Goal: Task Accomplishment & Management: Manage account settings

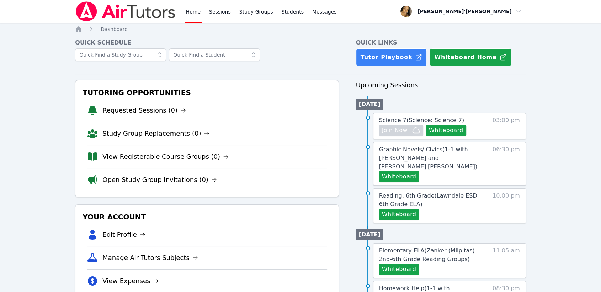
click at [219, 11] on link "Sessions" at bounding box center [220, 11] width 25 height 23
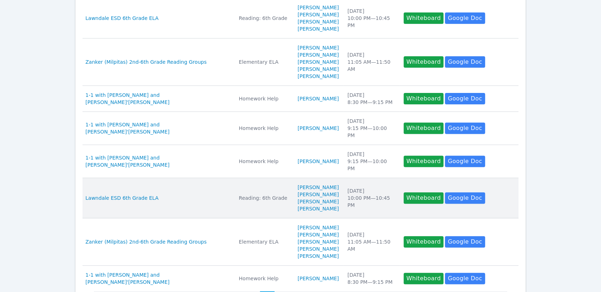
scroll to position [295, 0]
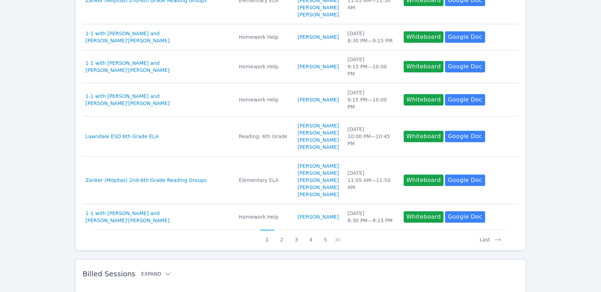
click at [164, 270] on icon at bounding box center [167, 273] width 7 height 7
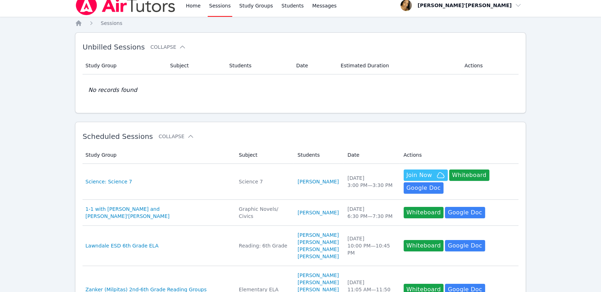
scroll to position [0, 0]
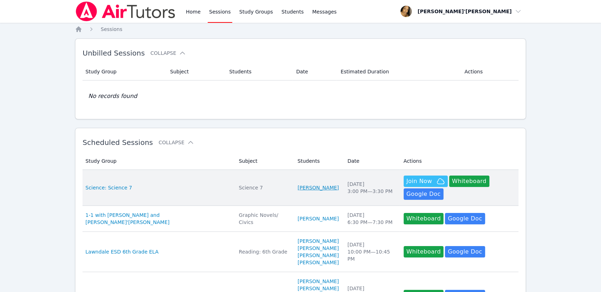
click at [298, 184] on link "Hayden Mersereau" at bounding box center [318, 187] width 41 height 7
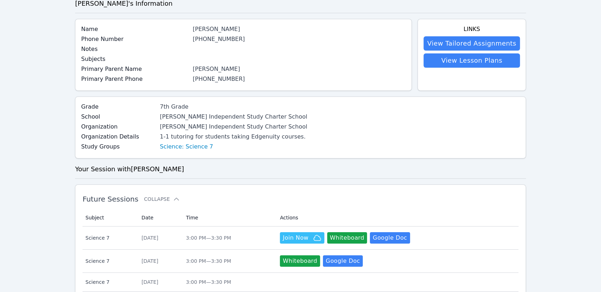
scroll to position [118, 0]
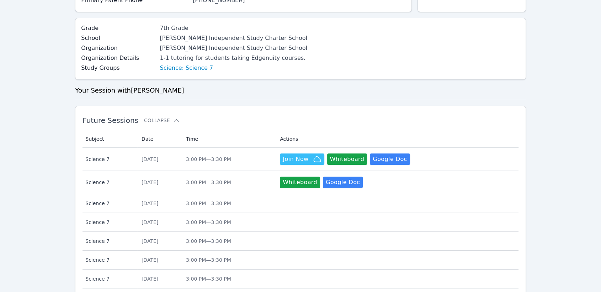
click at [162, 61] on div "1-1 tutoring for students taking Edgenuity courses." at bounding box center [233, 58] width 147 height 9
click at [160, 71] on link "Science: Science 7" at bounding box center [186, 68] width 53 height 9
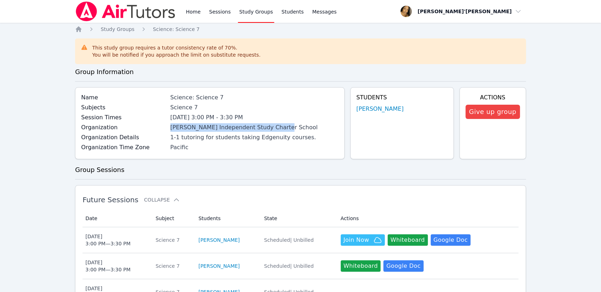
drag, startPoint x: 170, startPoint y: 129, endPoint x: 282, endPoint y: 127, distance: 112.1
click at [282, 127] on div "Organization Tracy Independent Study Charter School" at bounding box center [210, 128] width 258 height 10
click at [401, 168] on h3 "Group Sessions" at bounding box center [300, 170] width 451 height 10
click at [216, 12] on link "Sessions" at bounding box center [220, 11] width 25 height 23
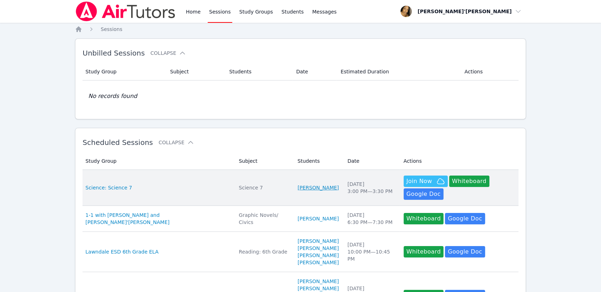
click at [298, 184] on link "Hayden Mersereau" at bounding box center [318, 187] width 41 height 7
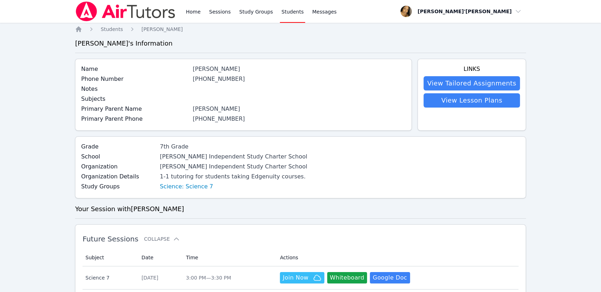
scroll to position [158, 0]
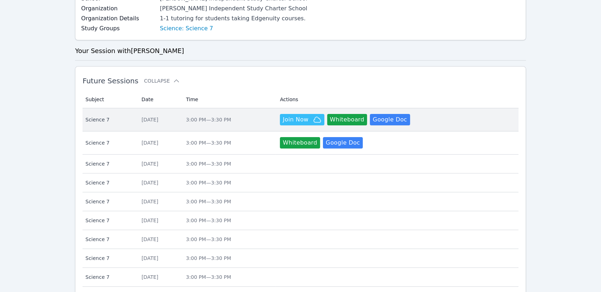
click at [232, 123] on td "Time 3:00 PM — 3:30 PM" at bounding box center [229, 119] width 94 height 23
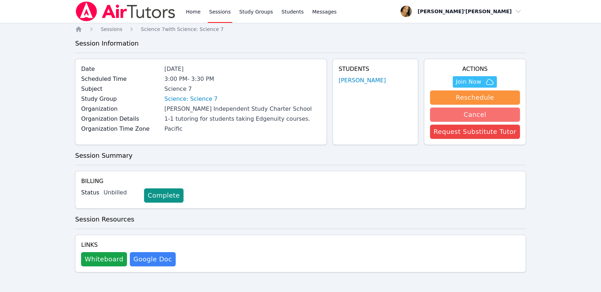
click at [464, 112] on button "Cancel" at bounding box center [475, 114] width 90 height 14
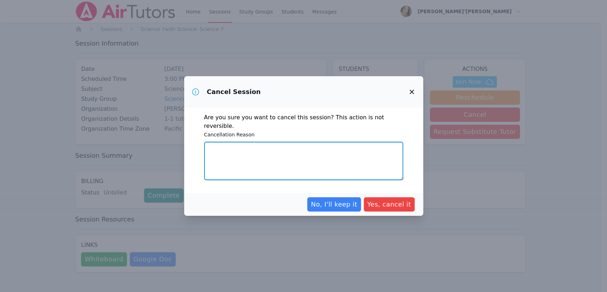
click at [345, 170] on textarea "Cancellation Reason" at bounding box center [303, 161] width 199 height 38
type textarea "t"
type textarea "The student is on Fall Break."
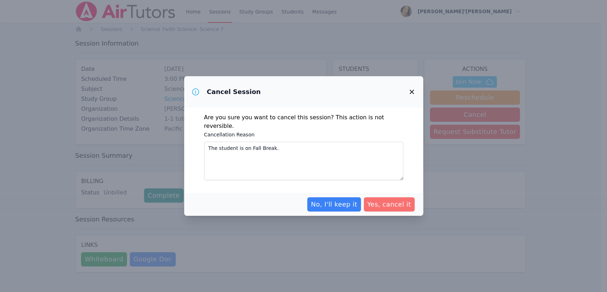
click at [407, 199] on span "Yes, cancel it" at bounding box center [389, 204] width 44 height 10
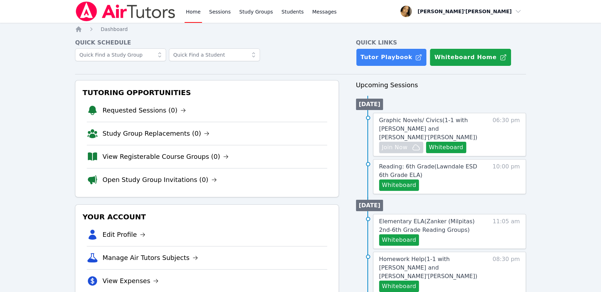
click at [325, 54] on div at bounding box center [207, 58] width 264 height 20
click at [226, 6] on link "Sessions" at bounding box center [220, 11] width 25 height 23
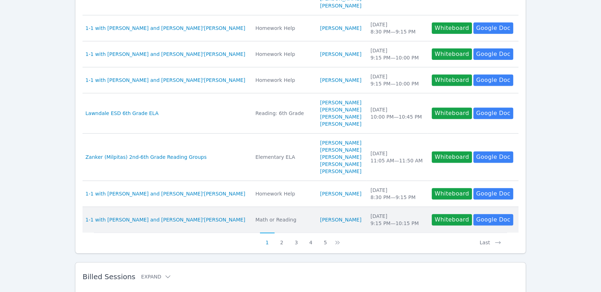
scroll to position [295, 0]
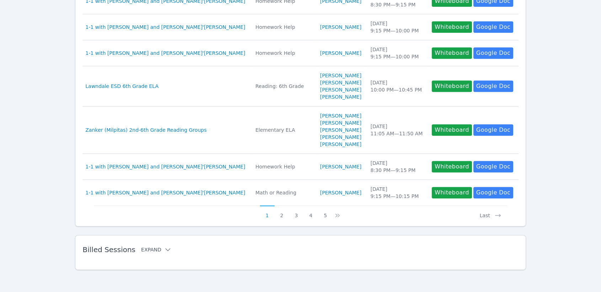
click at [164, 250] on icon at bounding box center [167, 249] width 7 height 7
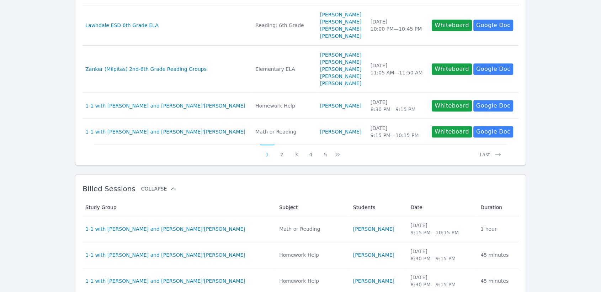
scroll to position [395, 0]
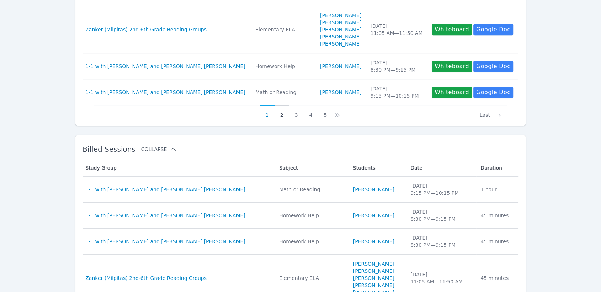
click at [279, 114] on button "2" at bounding box center [282, 112] width 15 height 14
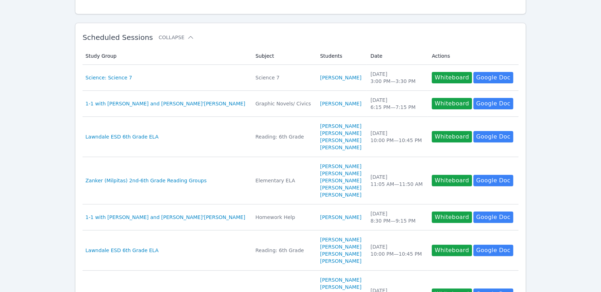
scroll to position [118, 0]
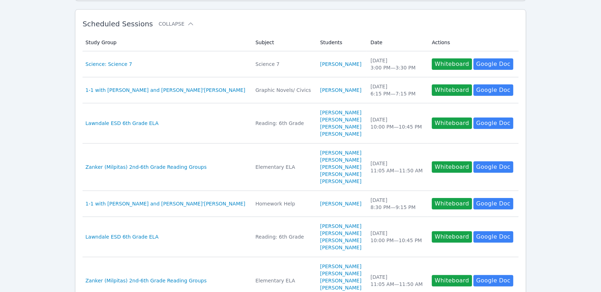
click at [280, 20] on h2 "Scheduled Sessions Collapse" at bounding box center [289, 24] width 413 height 9
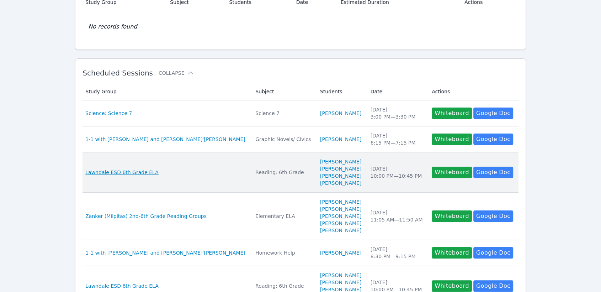
scroll to position [0, 0]
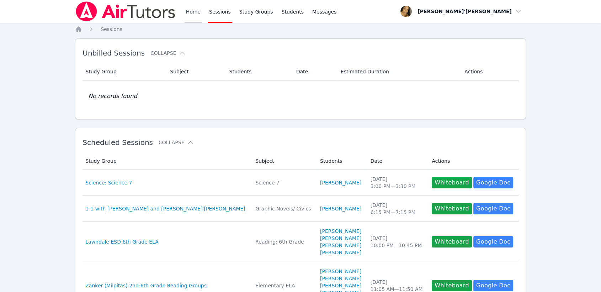
click at [192, 18] on link "Home" at bounding box center [193, 11] width 17 height 23
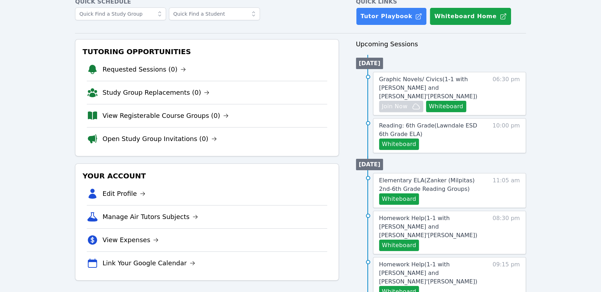
scroll to position [39, 0]
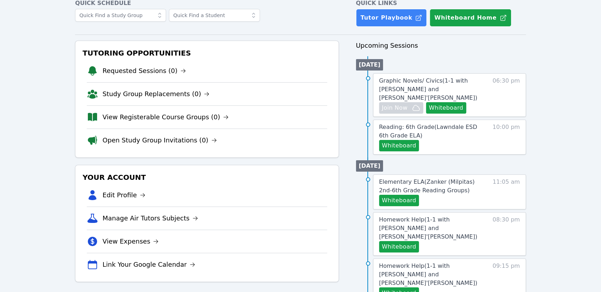
click at [0, 68] on div "Home Sessions Study Groups Students Messages Open user menu Lee'Tayna Hostick O…" at bounding box center [300, 272] width 601 height 623
